Goal: Find specific page/section: Find specific page/section

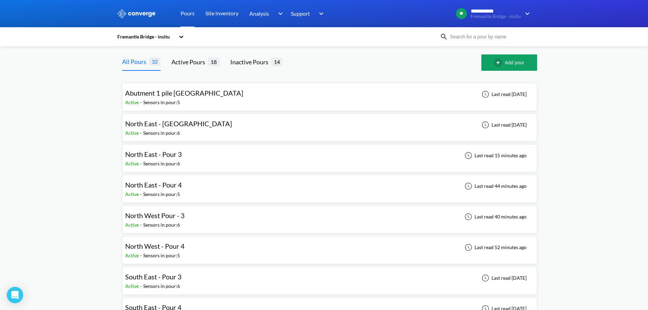
click at [376, 69] on div at bounding box center [387, 62] width 188 height 16
click at [185, 68] on div "Active Pours 18" at bounding box center [195, 62] width 48 height 16
click at [209, 67] on div "Active Pours 18" at bounding box center [195, 62] width 48 height 16
click at [203, 62] on div "Active Pours" at bounding box center [189, 62] width 36 height 10
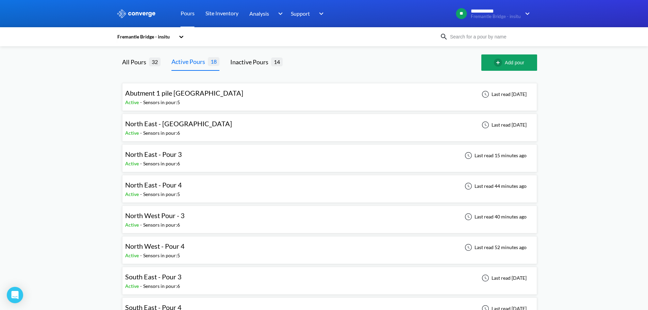
drag, startPoint x: 103, startPoint y: 122, endPoint x: 151, endPoint y: 123, distance: 48.0
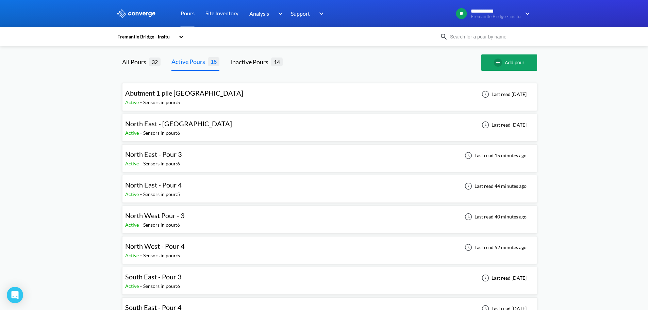
click at [144, 62] on div "All Pours" at bounding box center [135, 62] width 27 height 10
click at [161, 156] on span "North East - Pour 3" at bounding box center [153, 154] width 57 height 8
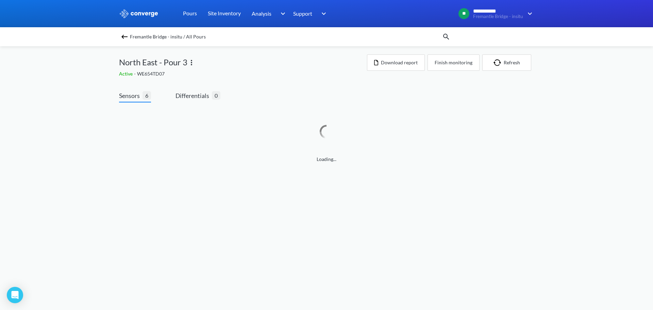
click at [71, 114] on div "**********" at bounding box center [326, 88] width 653 height 177
